Goal: Navigation & Orientation: Find specific page/section

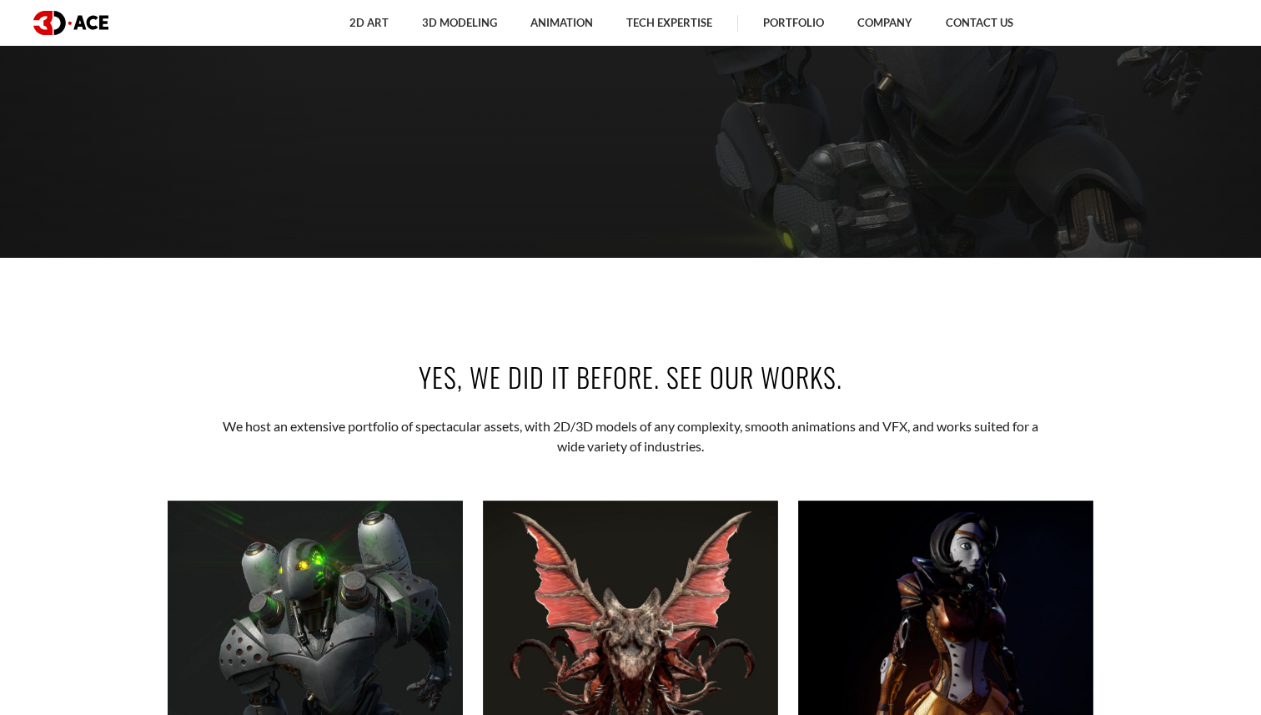
scroll to position [484, 0]
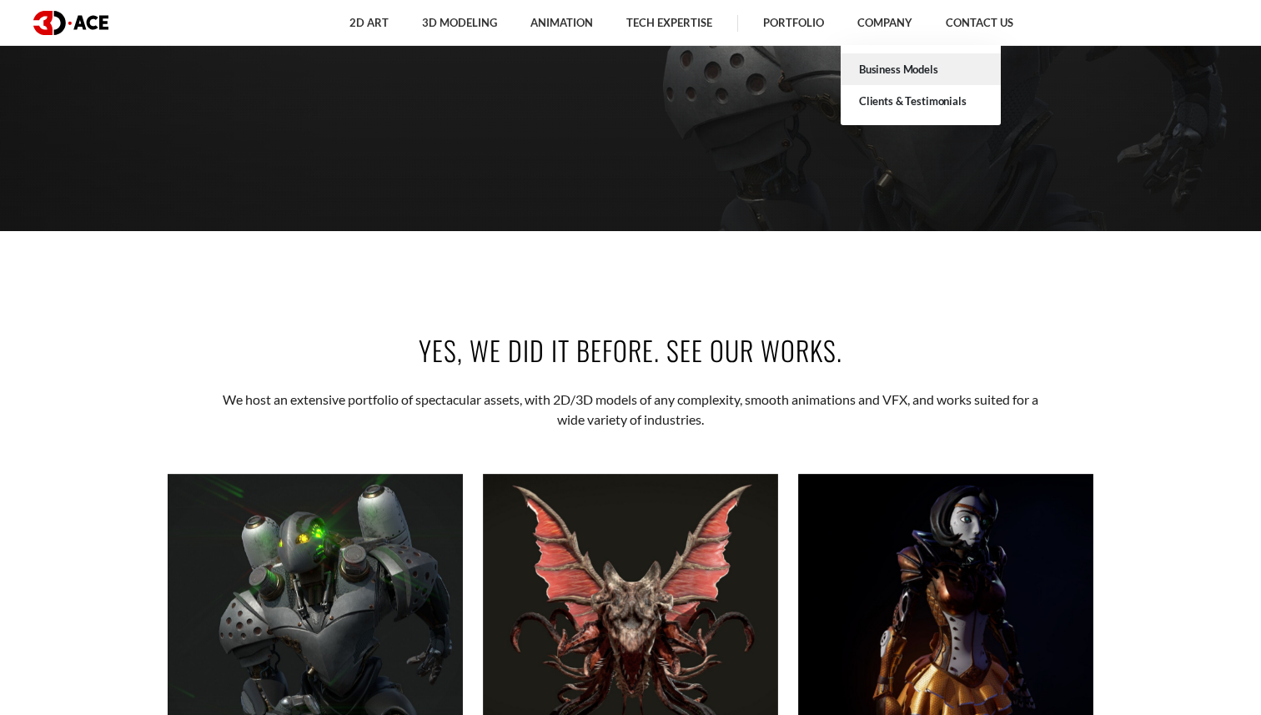
click at [896, 63] on link "Business Models" at bounding box center [921, 69] width 160 height 32
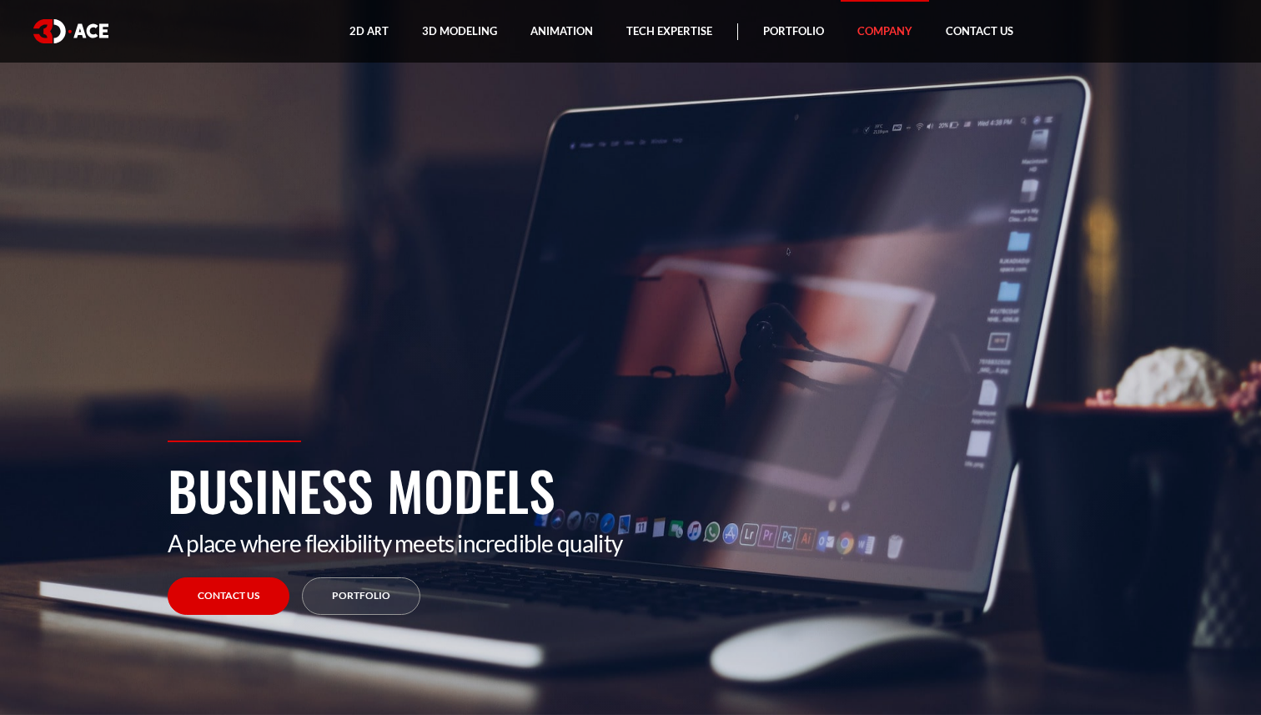
click at [45, 38] on img at bounding box center [70, 31] width 75 height 24
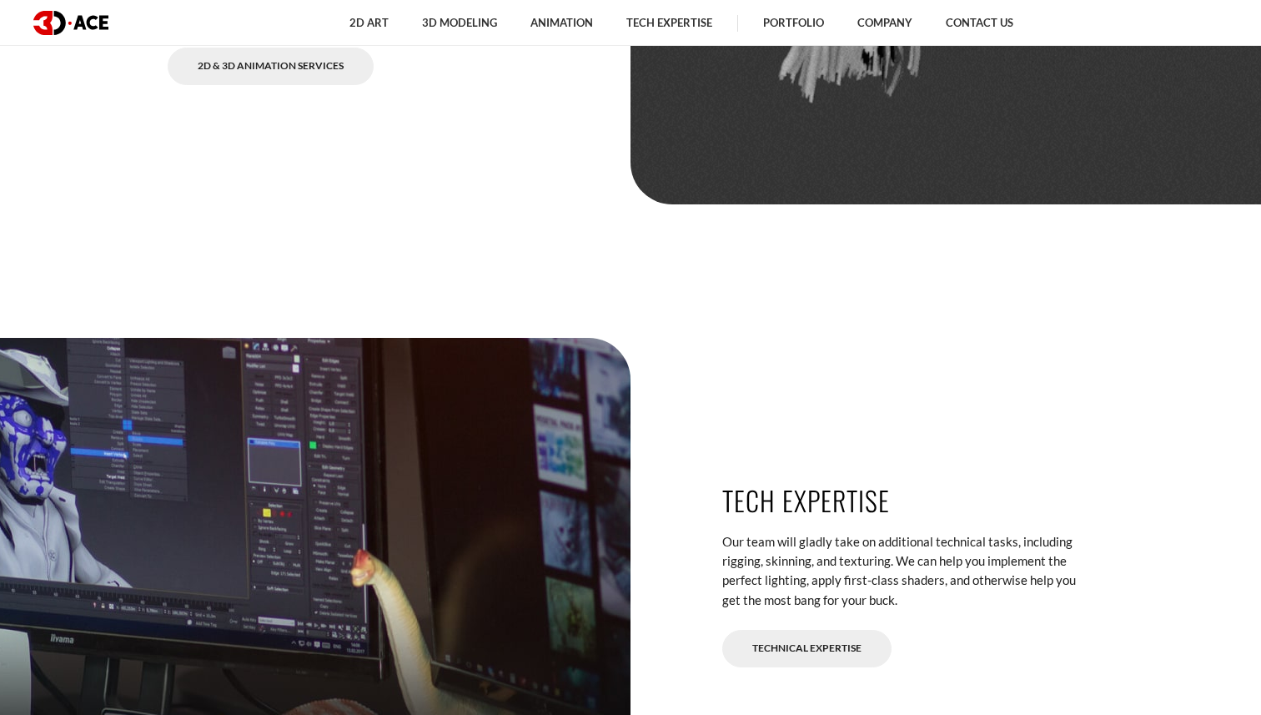
scroll to position [4105, 0]
